Goal: Information Seeking & Learning: Learn about a topic

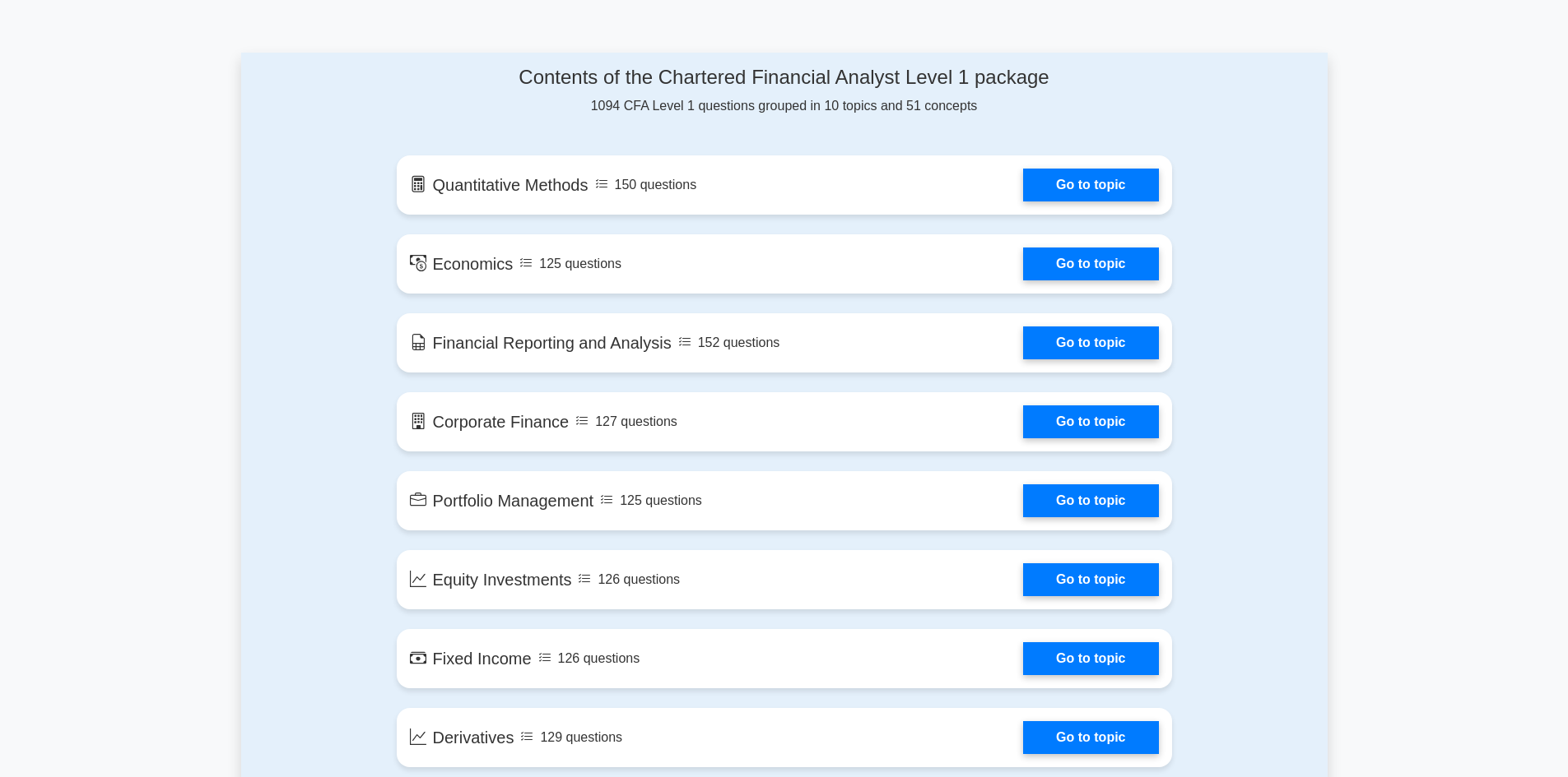
scroll to position [822, 0]
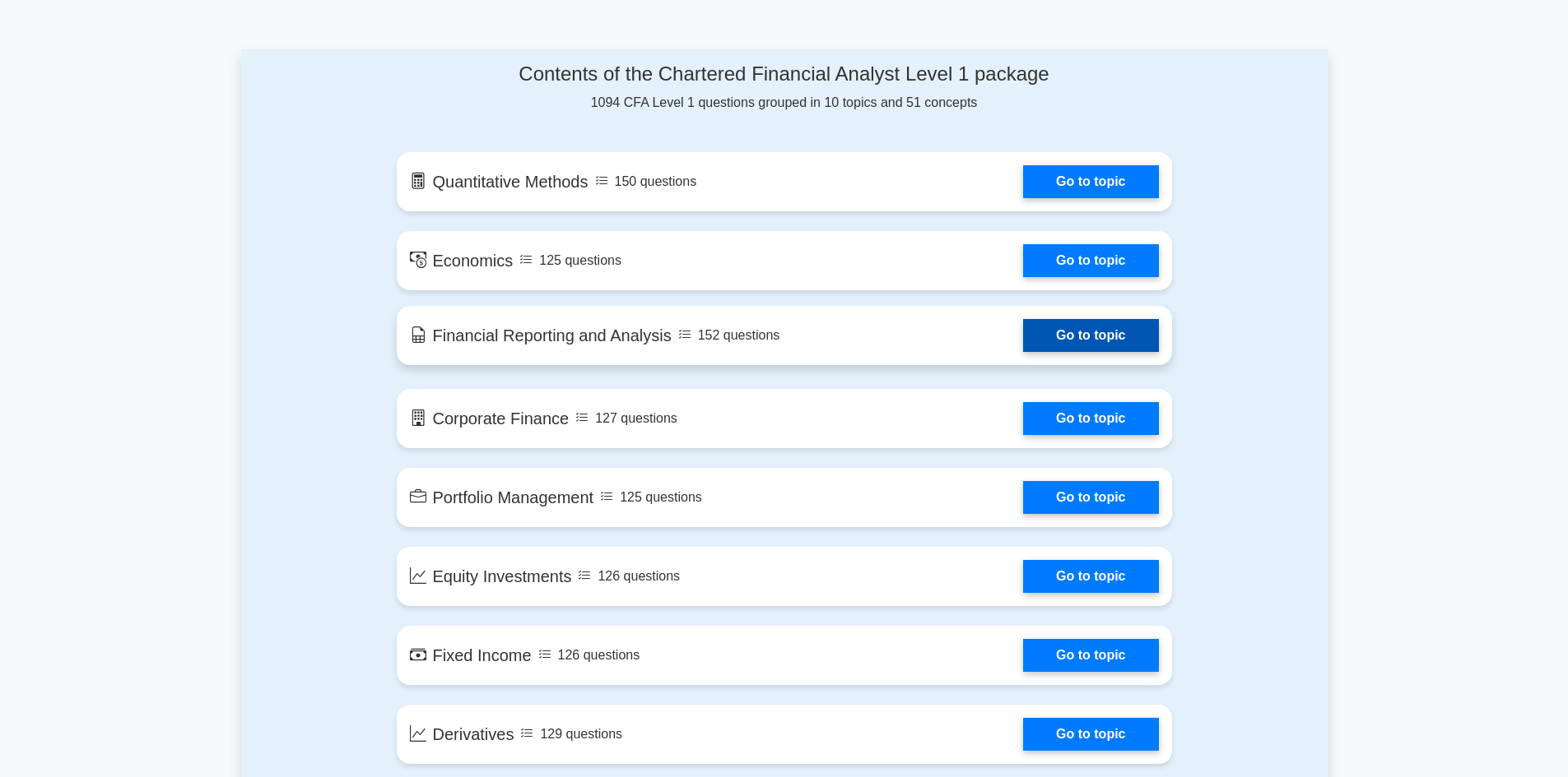
click at [1070, 334] on link "Go to topic" at bounding box center [1090, 336] width 135 height 33
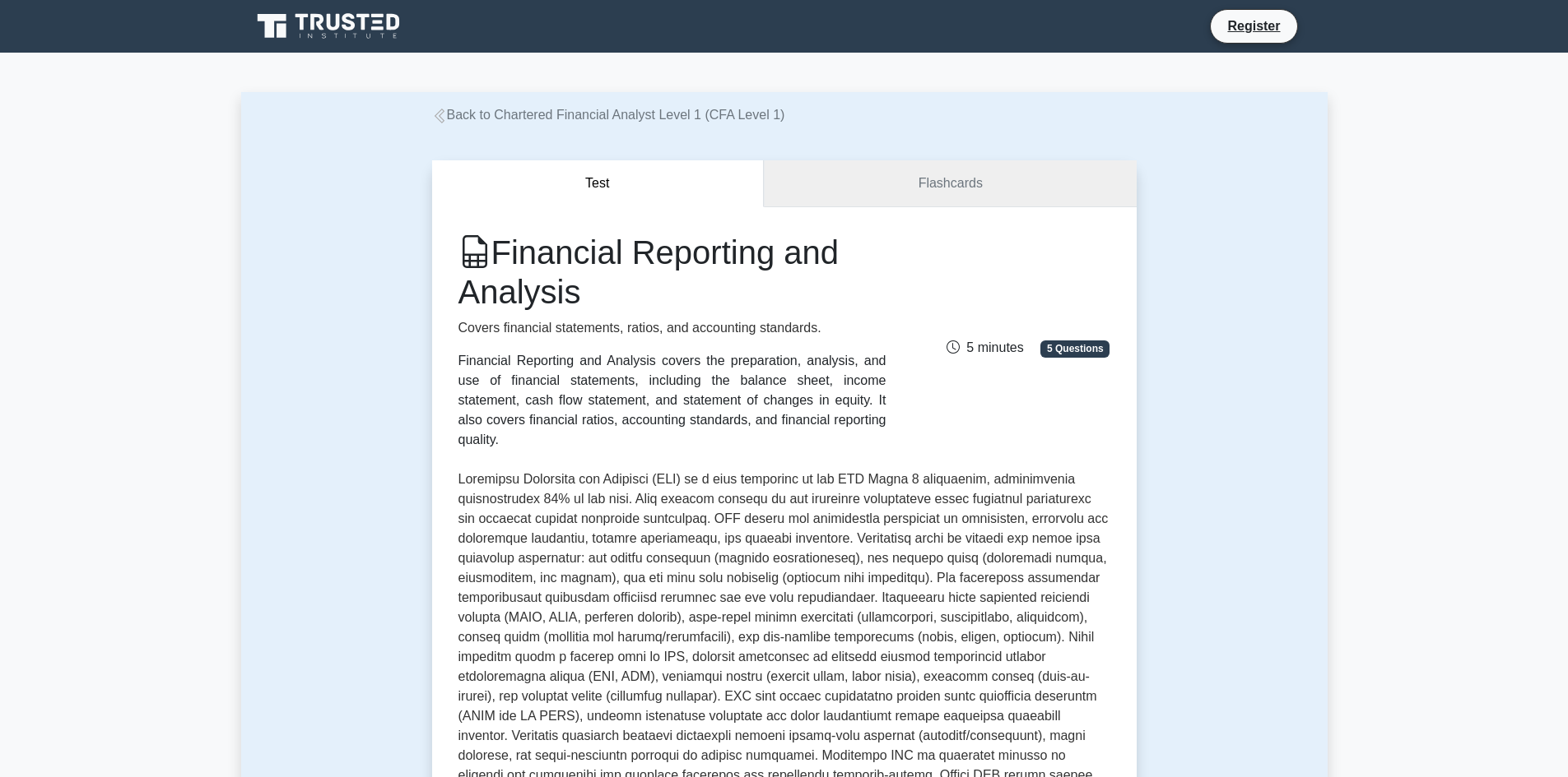
click at [924, 179] on link "Flashcards" at bounding box center [950, 184] width 372 height 47
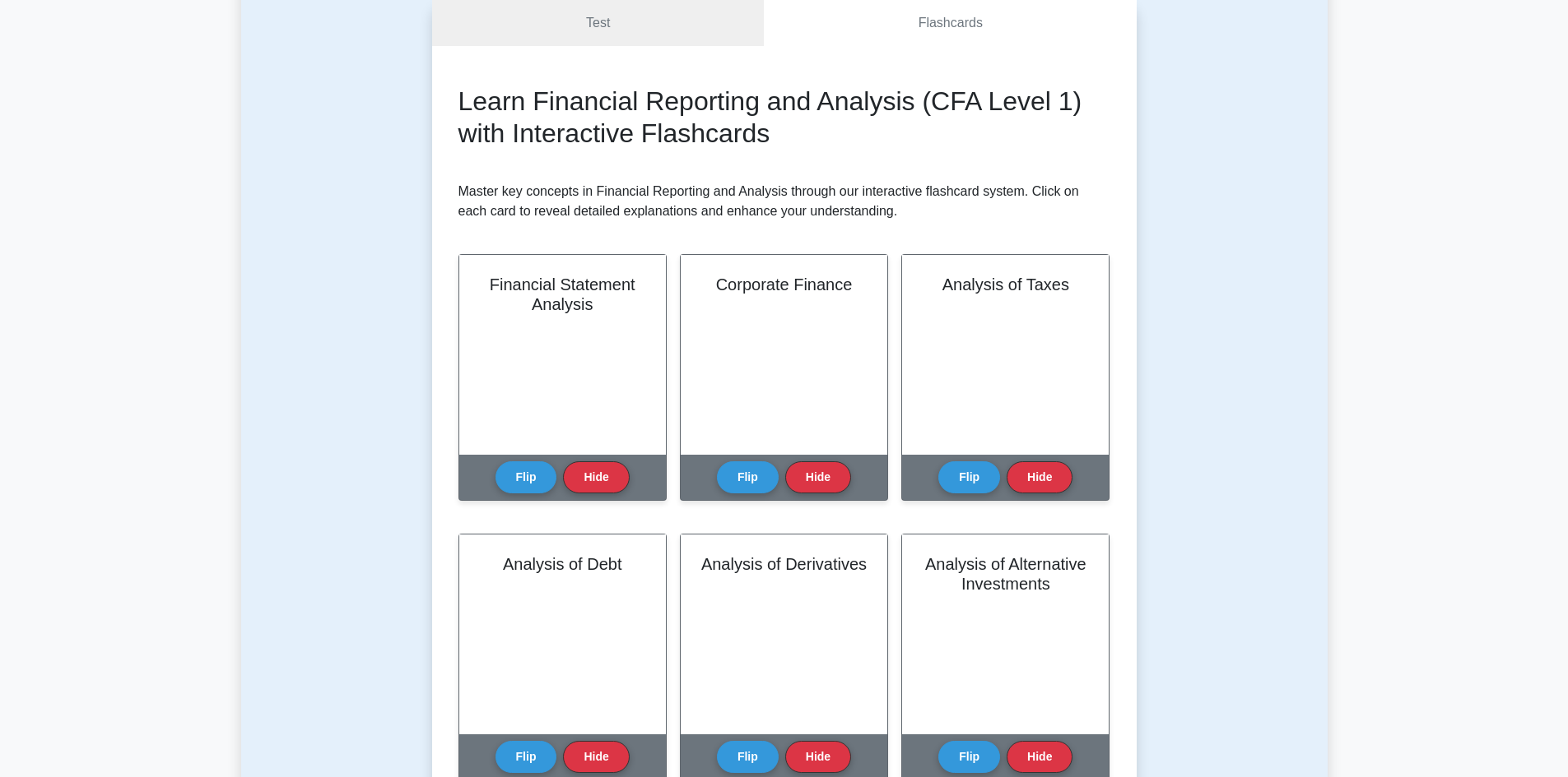
scroll to position [198, 0]
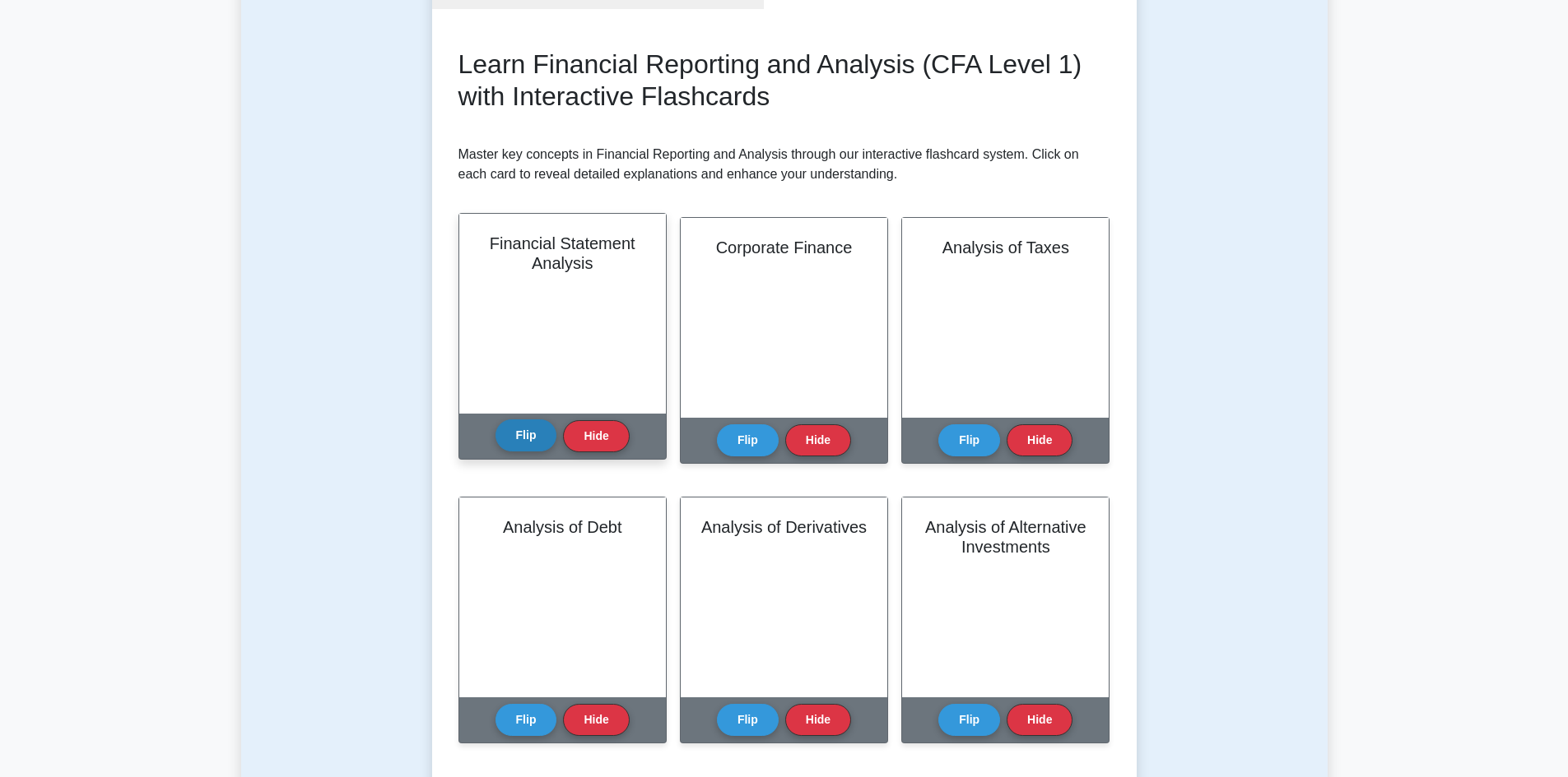
click at [532, 439] on button "Flip" at bounding box center [526, 436] width 61 height 32
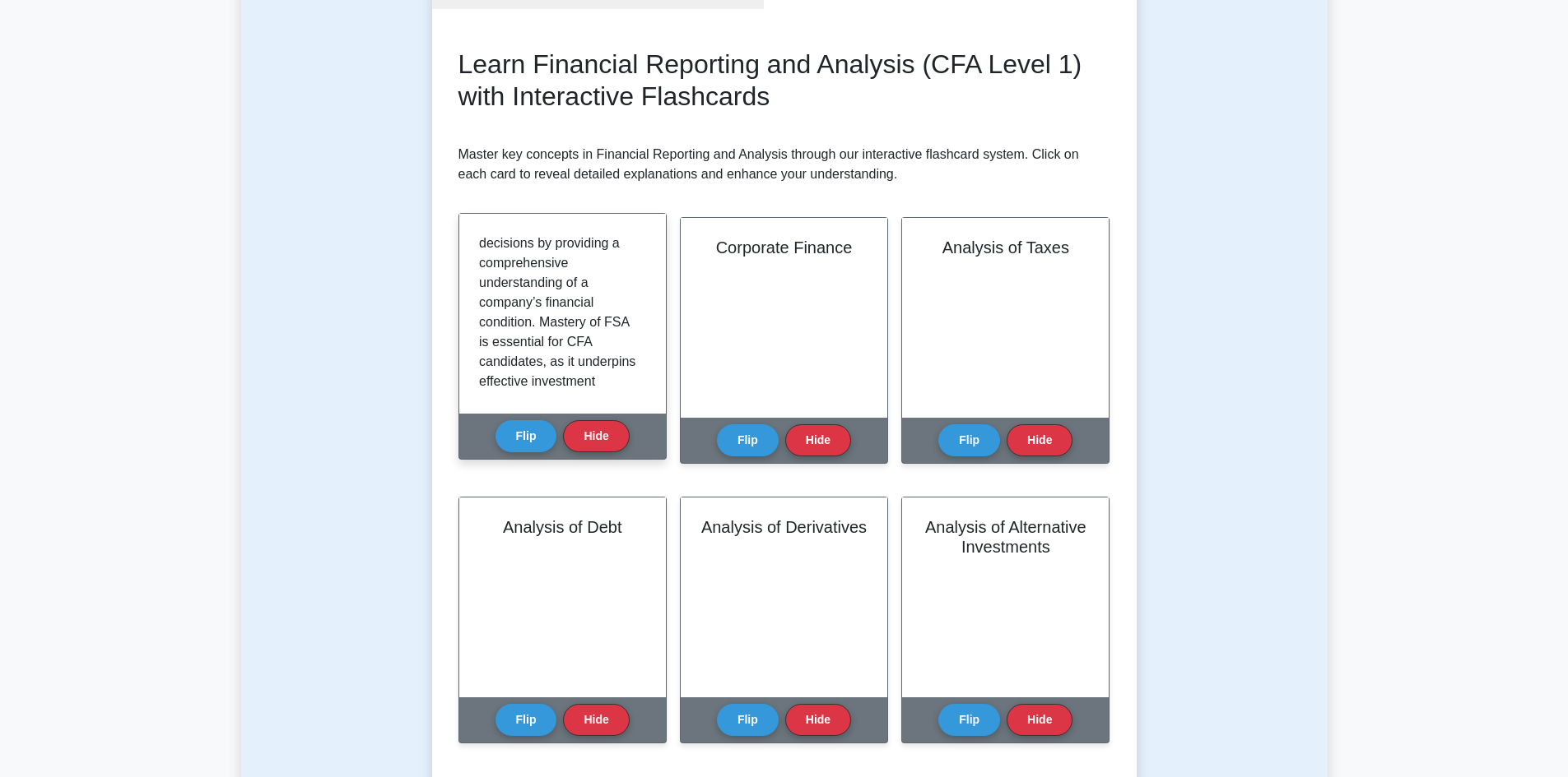
scroll to position [1900, 0]
click at [592, 443] on button "Hide" at bounding box center [596, 436] width 66 height 32
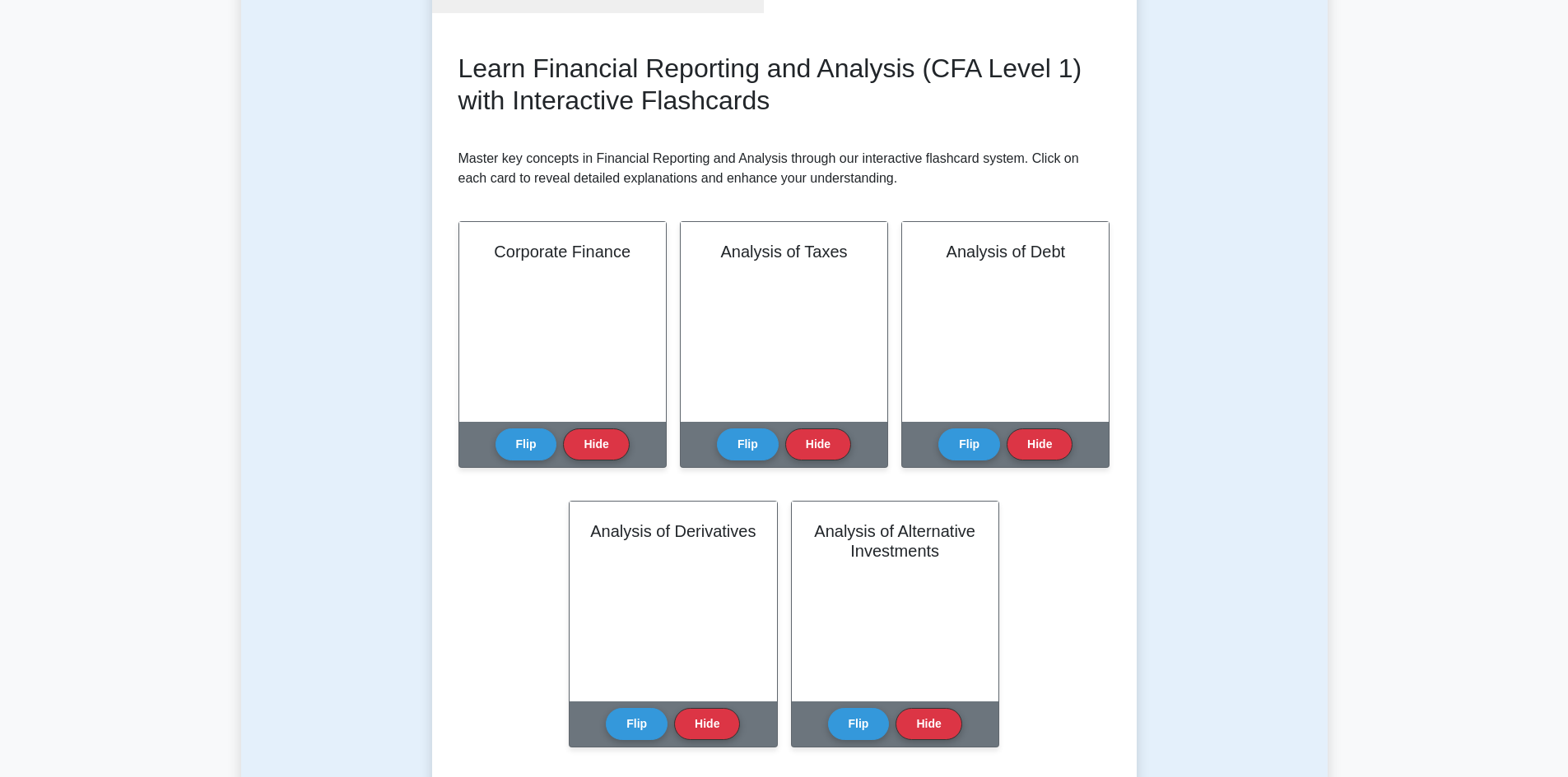
click at [1242, 428] on div "Test Flashcards Learn Financial Reporting and Analysis (CFA Level 1) with Inter…" at bounding box center [784, 387] width 1086 height 919
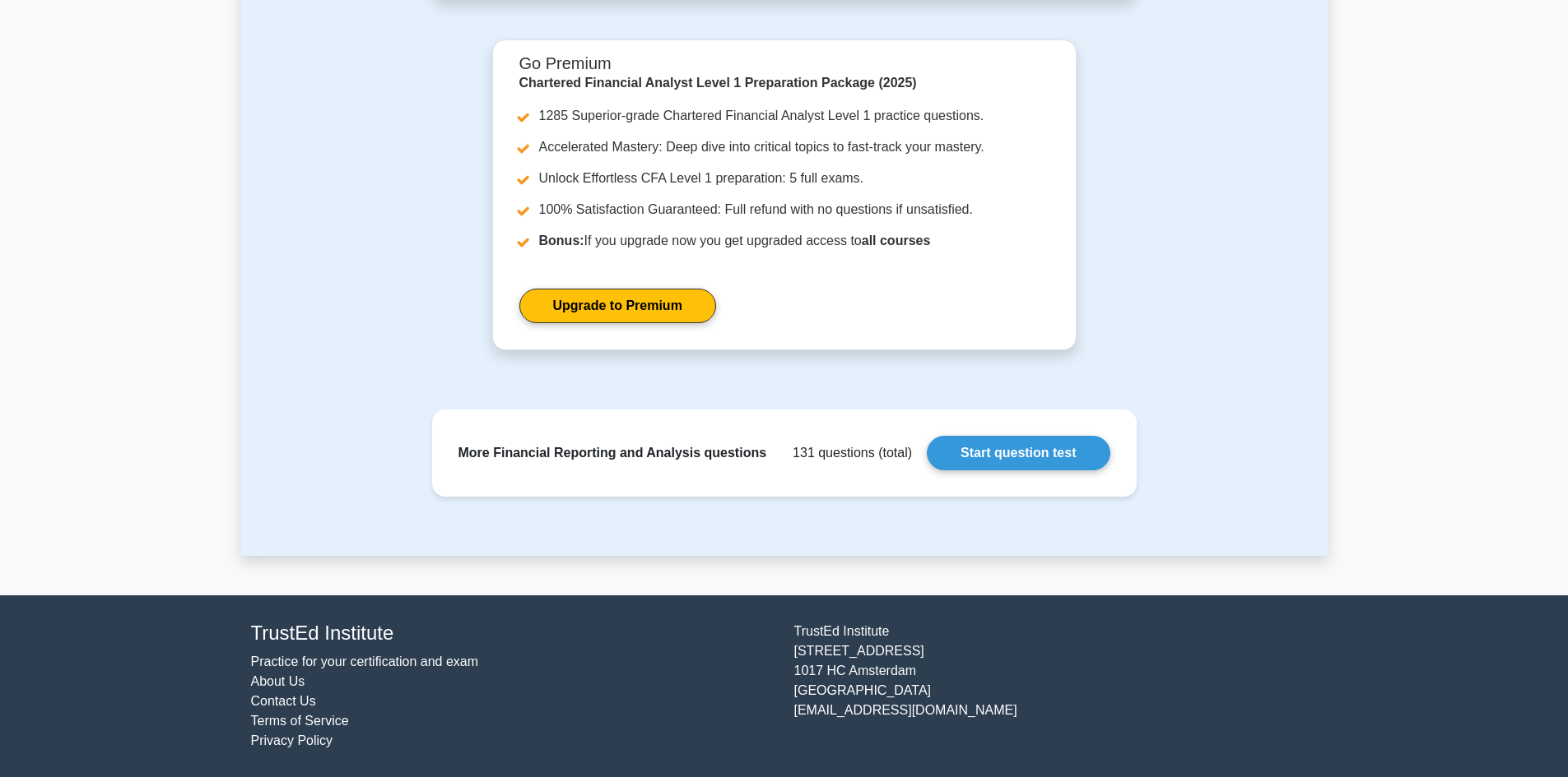
scroll to position [971, 0]
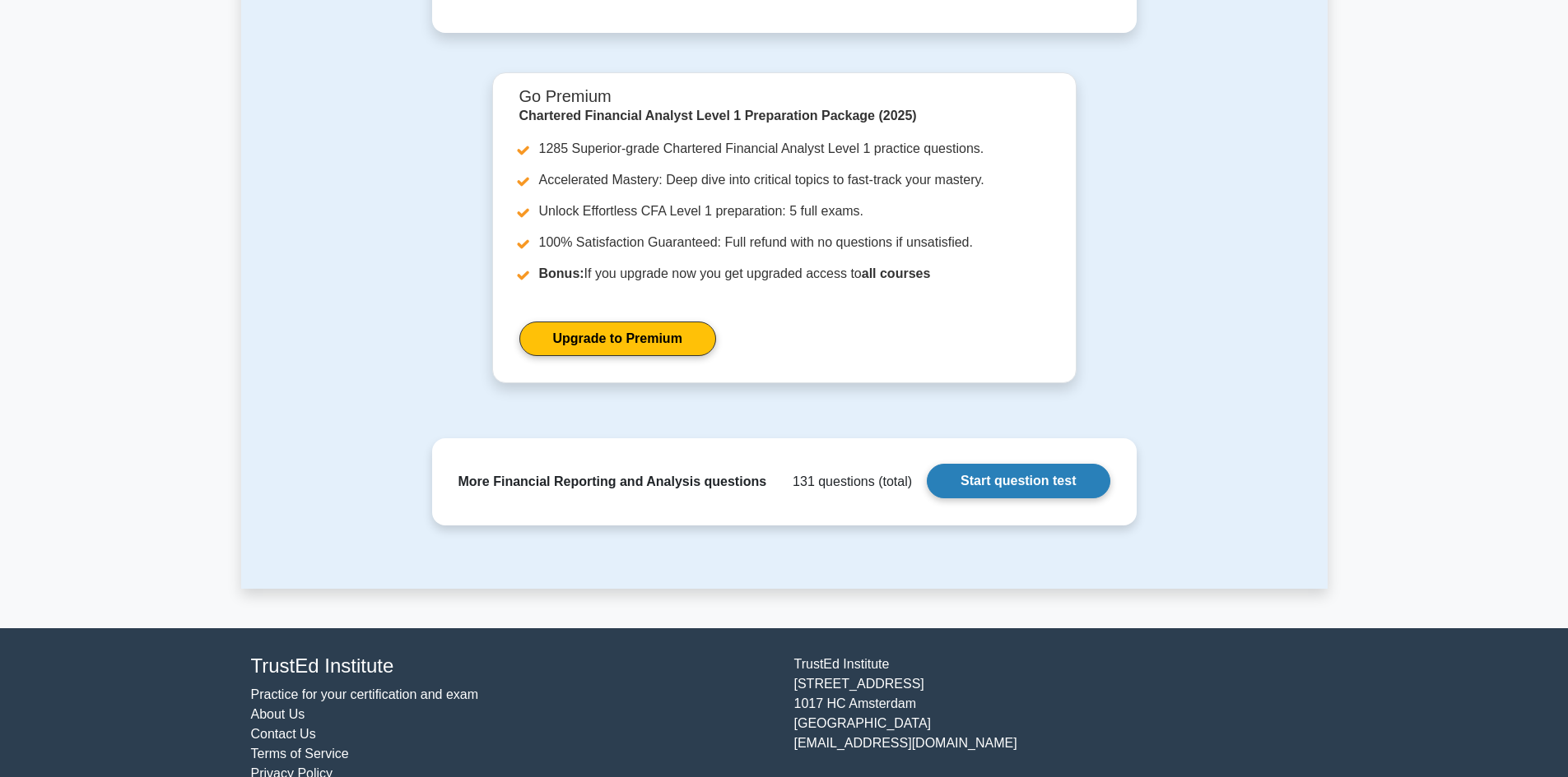
click at [989, 484] on link "Start question test" at bounding box center [1018, 481] width 183 height 34
